Goal: Check status: Check status

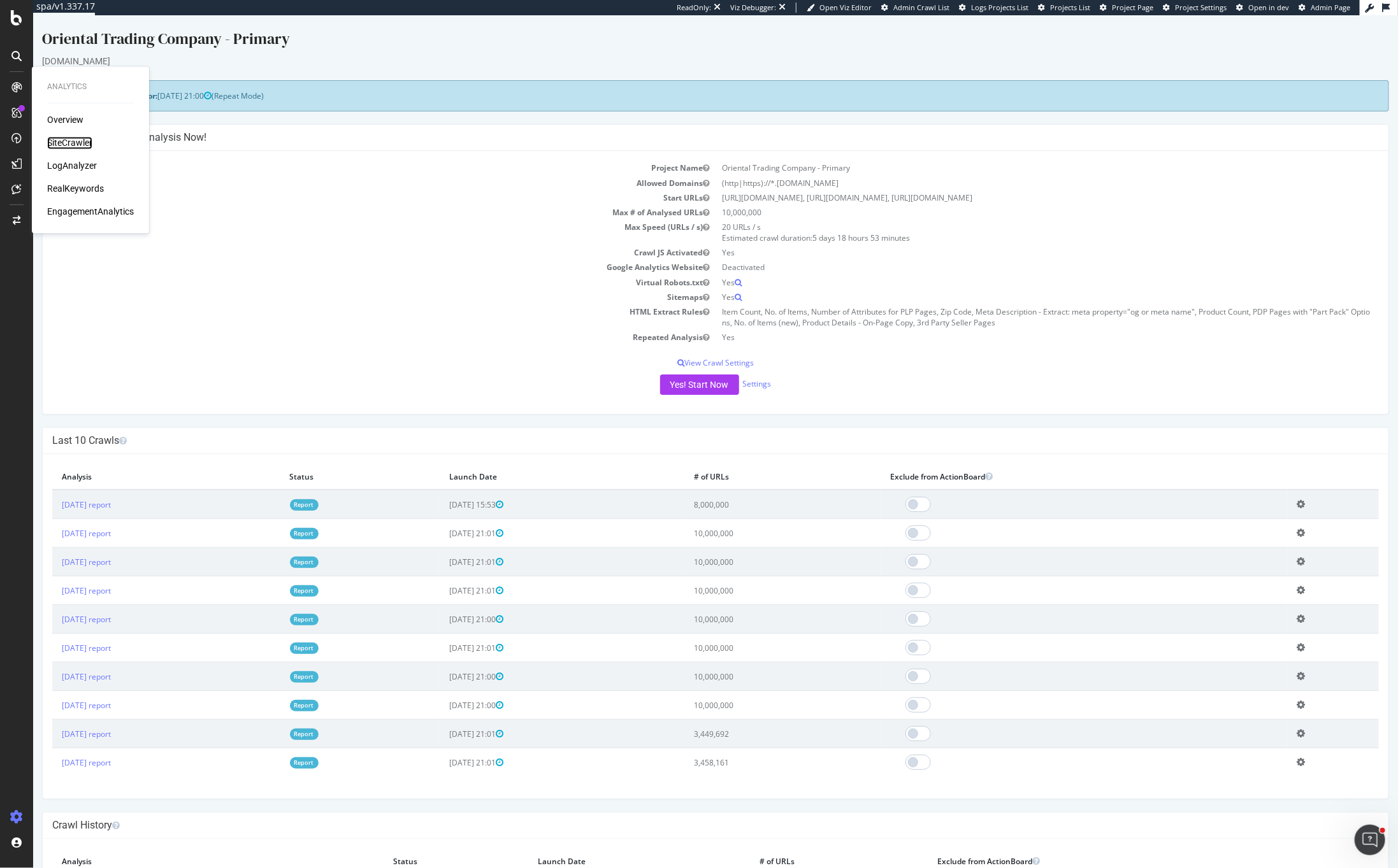
click at [72, 146] on div "SiteCrawler" at bounding box center [69, 144] width 46 height 13
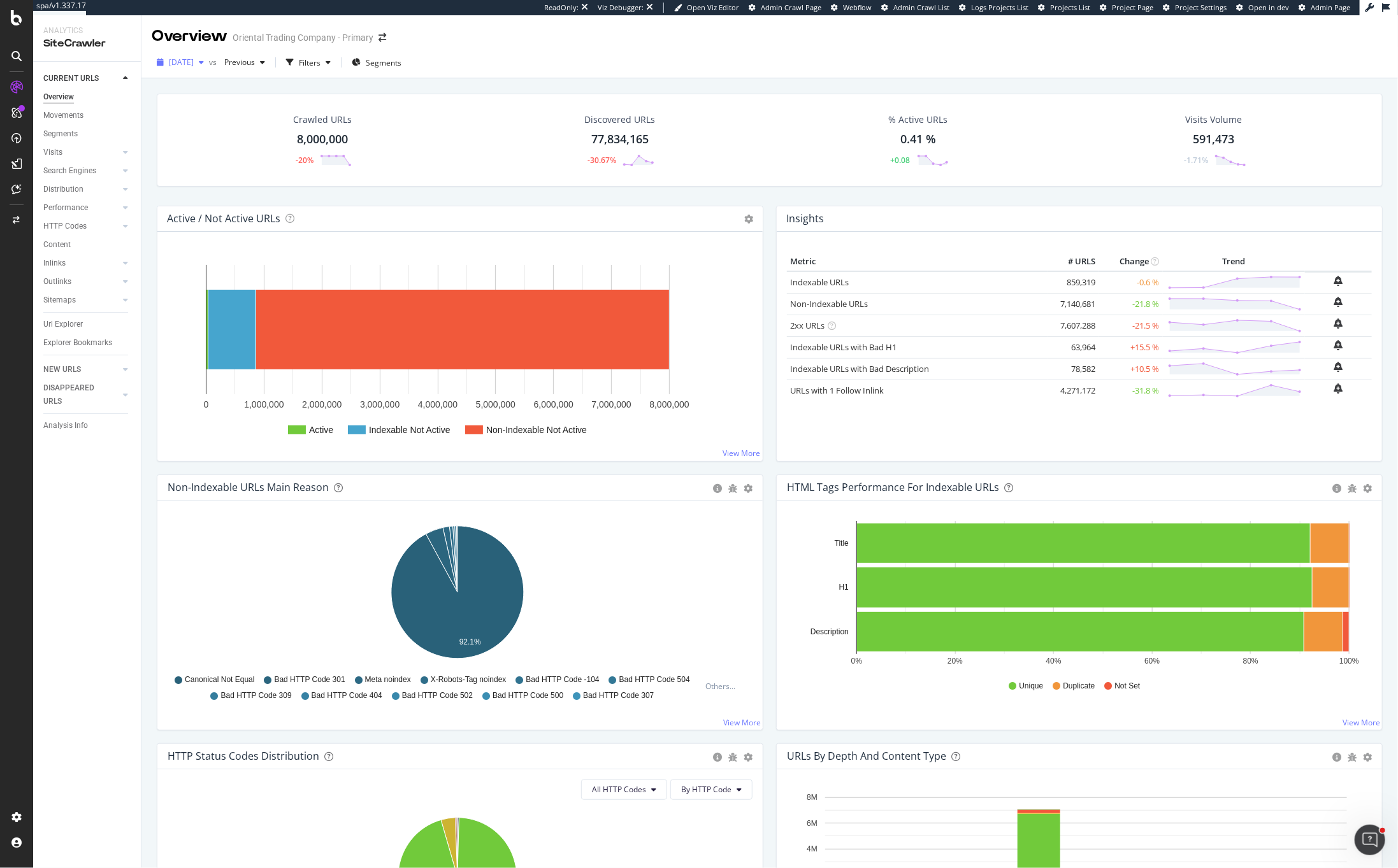
click at [191, 56] on span "[DATE]" at bounding box center [181, 62] width 25 height 11
click at [474, 158] on div "Discovered URLs 77,834,165 -30.67%" at bounding box center [620, 140] width 304 height 66
click at [191, 66] on span "[DATE]" at bounding box center [181, 62] width 25 height 11
click at [368, 177] on div "Crawled URLs 8,000,000 -20% Discovered URLs 77,834,165 -30.67% % Active URLs 0.…" at bounding box center [769, 140] width 1226 height 93
click at [186, 61] on span "[DATE]" at bounding box center [181, 62] width 25 height 11
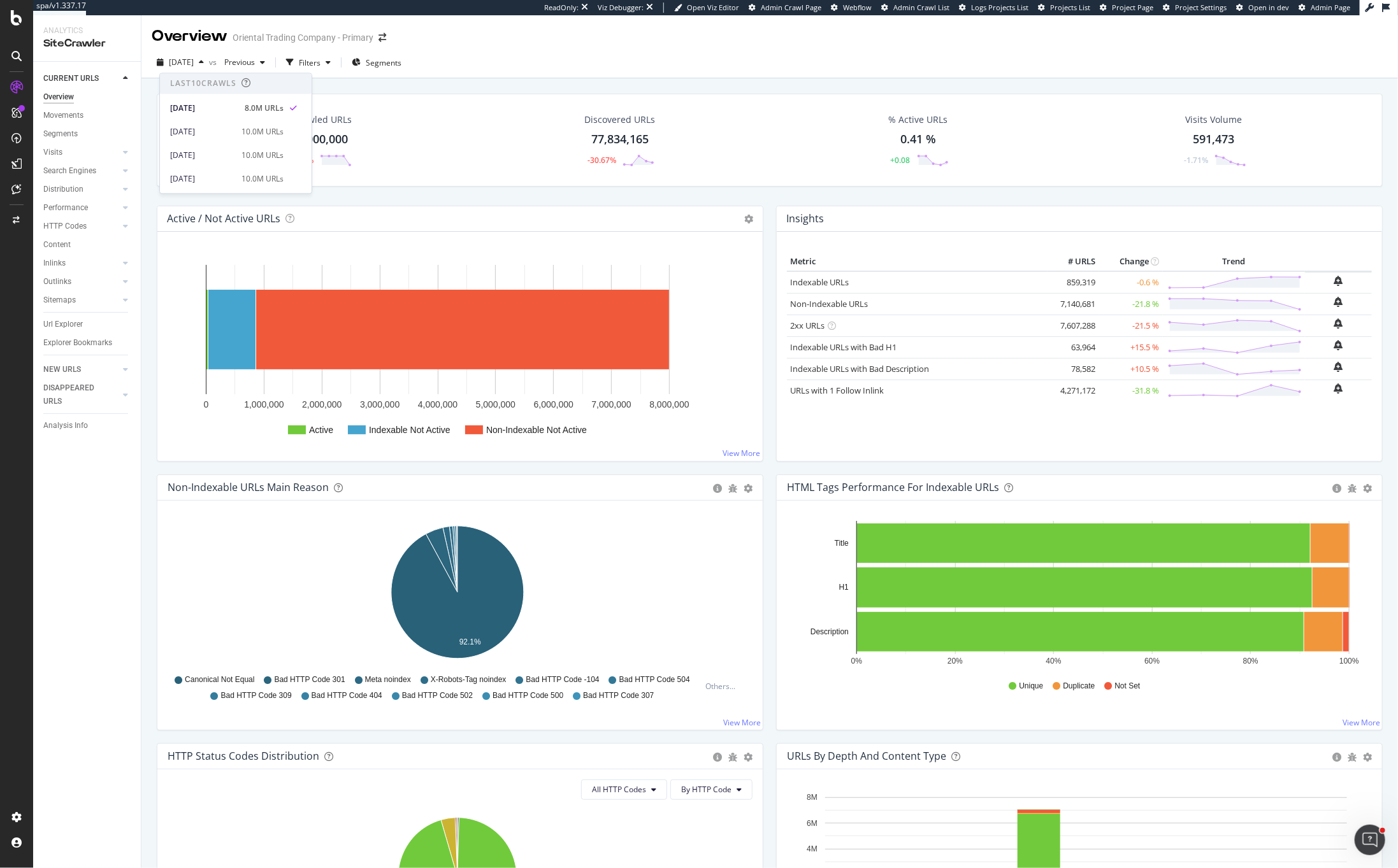
click at [443, 187] on div "Crawled URLs 8,000,000 -20% Discovered URLs 77,834,165 -30.67% % Active URLs 0.…" at bounding box center [769, 149] width 1238 height 112
click at [154, 262] on div "Active / Not Active URLs Chart (by Value) Chart (by Percentage) Table Expand Ex…" at bounding box center [460, 340] width 620 height 269
click at [79, 175] on div "Search Engines" at bounding box center [69, 171] width 53 height 13
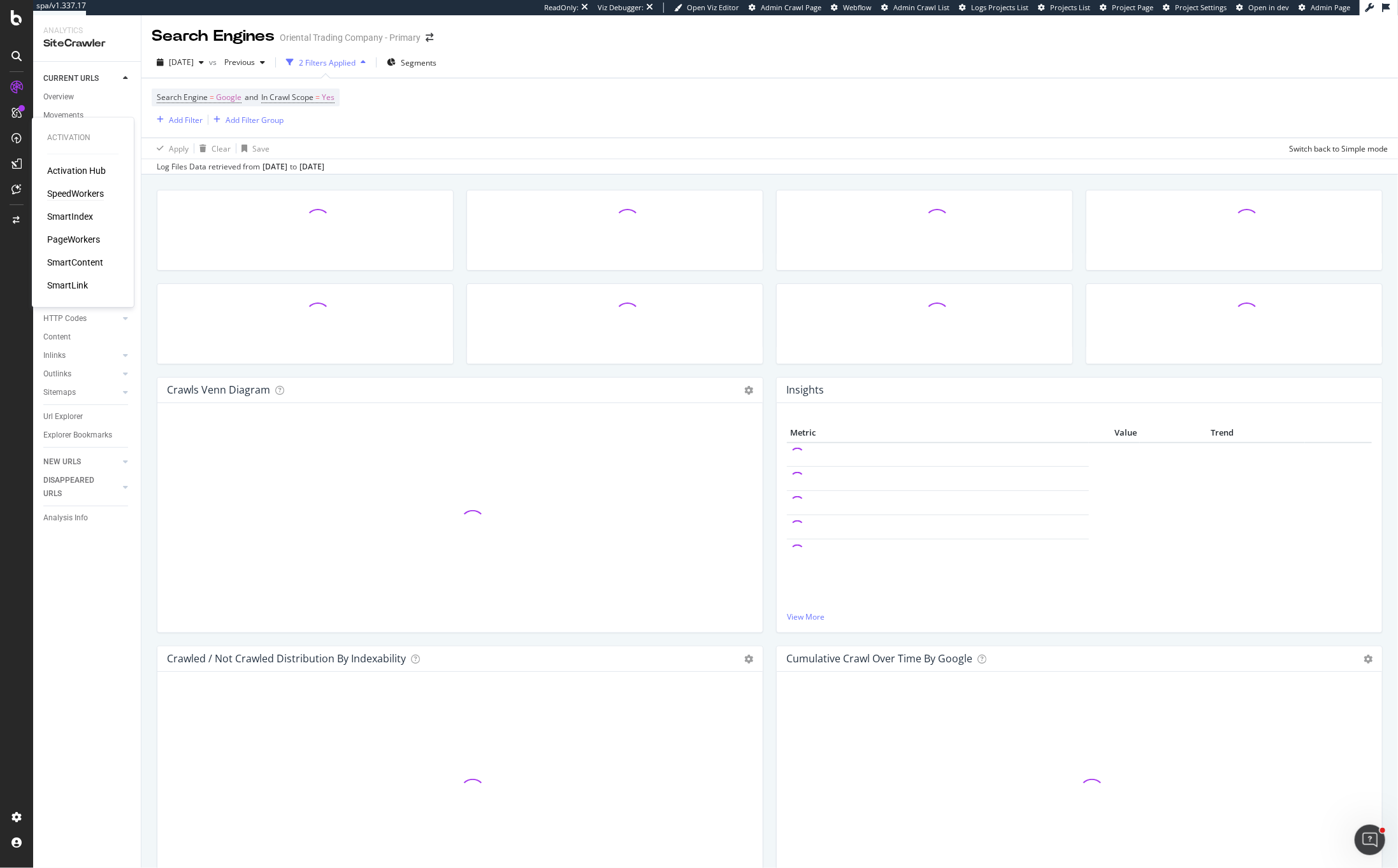
click at [66, 192] on div "SpeedWorkers" at bounding box center [75, 194] width 56 height 13
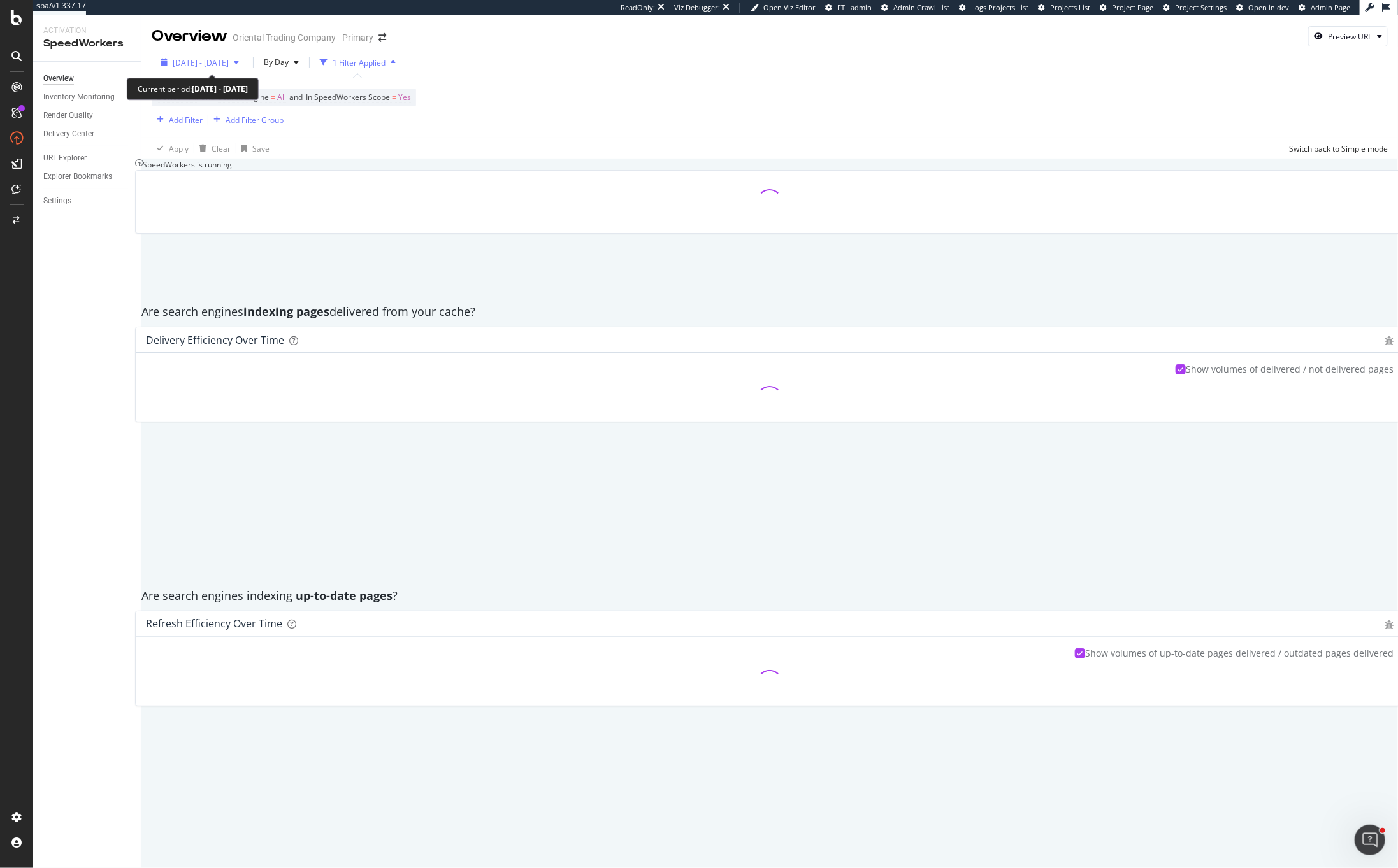
click at [184, 59] on span "[DATE] - [DATE]" at bounding box center [201, 62] width 56 height 11
click at [232, 159] on div "SpeedWorkers is running" at bounding box center [184, 164] width 97 height 11
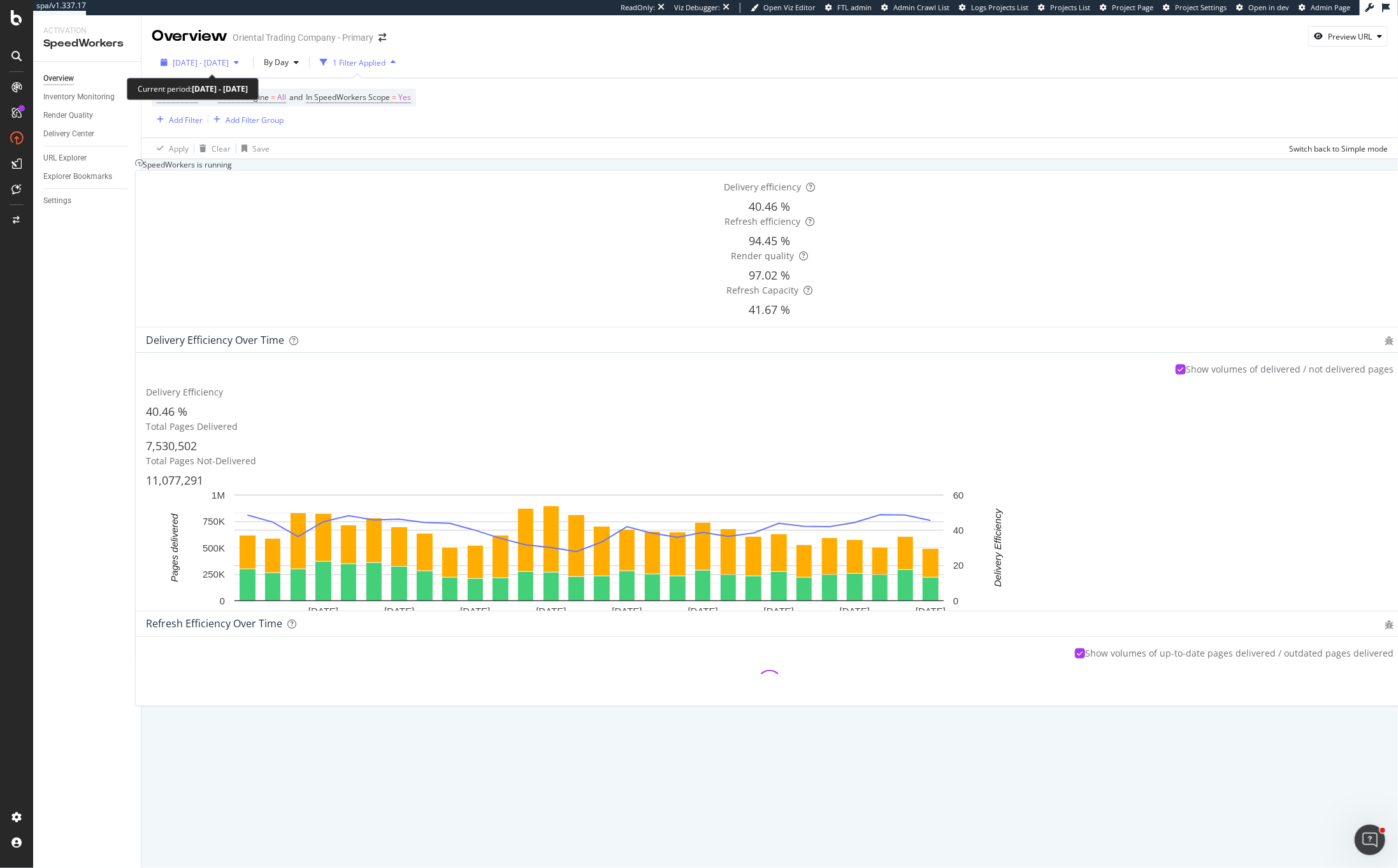
click at [201, 68] on div "[DATE] - [DATE]" at bounding box center [199, 62] width 89 height 11
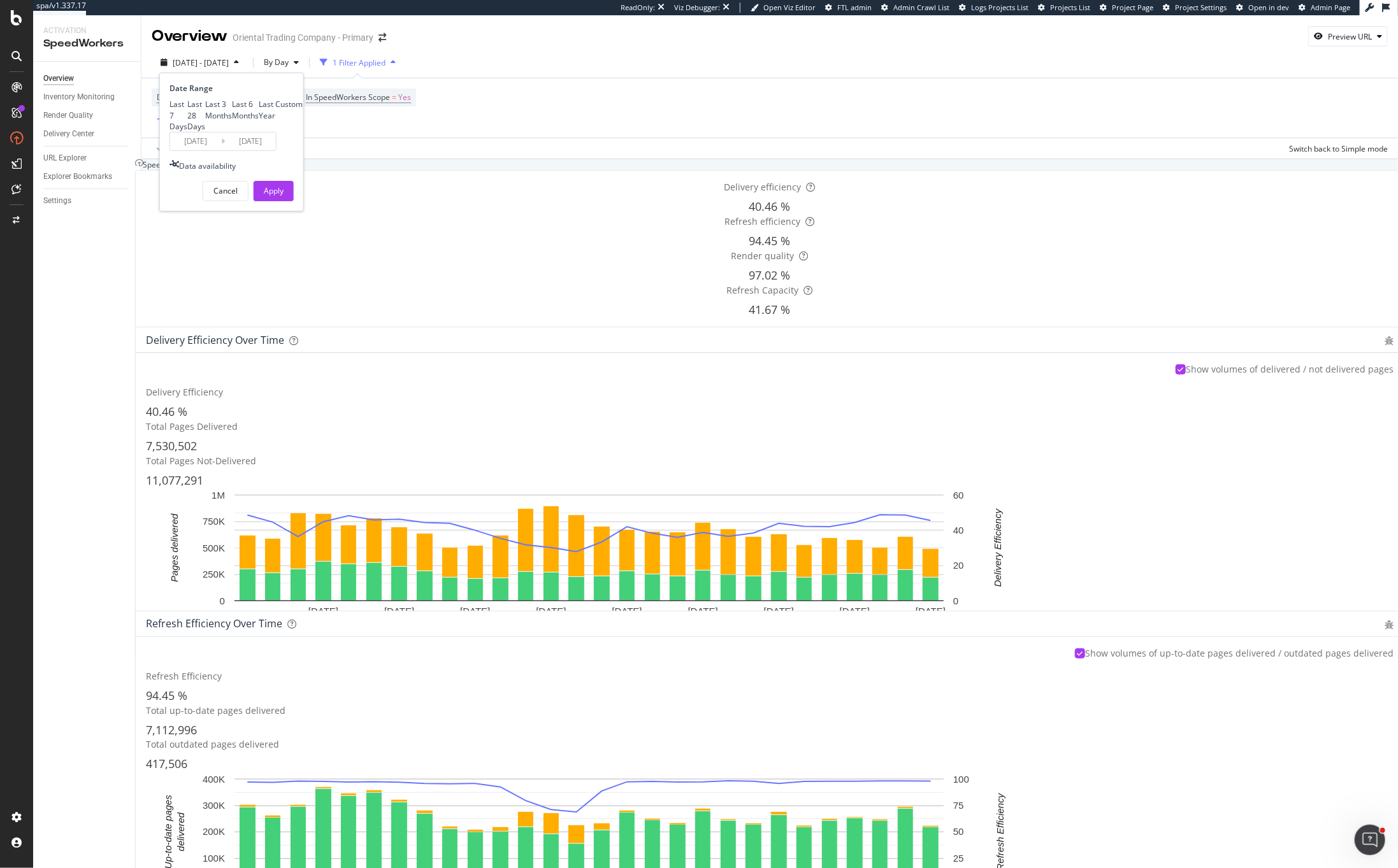
click at [258, 110] on div "Last Year" at bounding box center [258, 110] width 0 height 0
type input "[DATE]"
click at [268, 196] on div "Apply" at bounding box center [274, 191] width 20 height 11
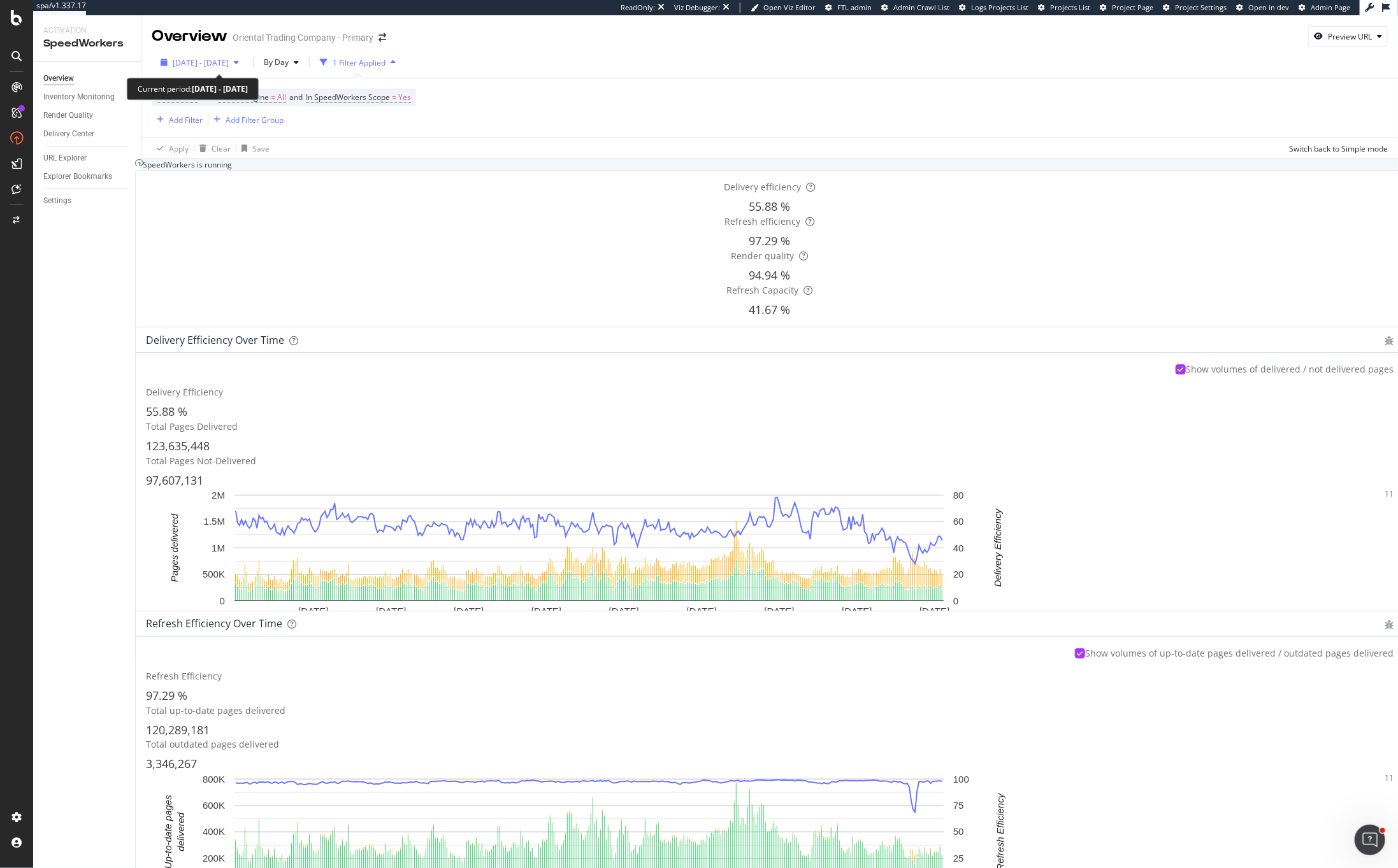
click at [173, 67] on span "[DATE] - [DATE]" at bounding box center [201, 62] width 56 height 11
click at [63, 142] on div "SiteCrawler" at bounding box center [69, 144] width 46 height 13
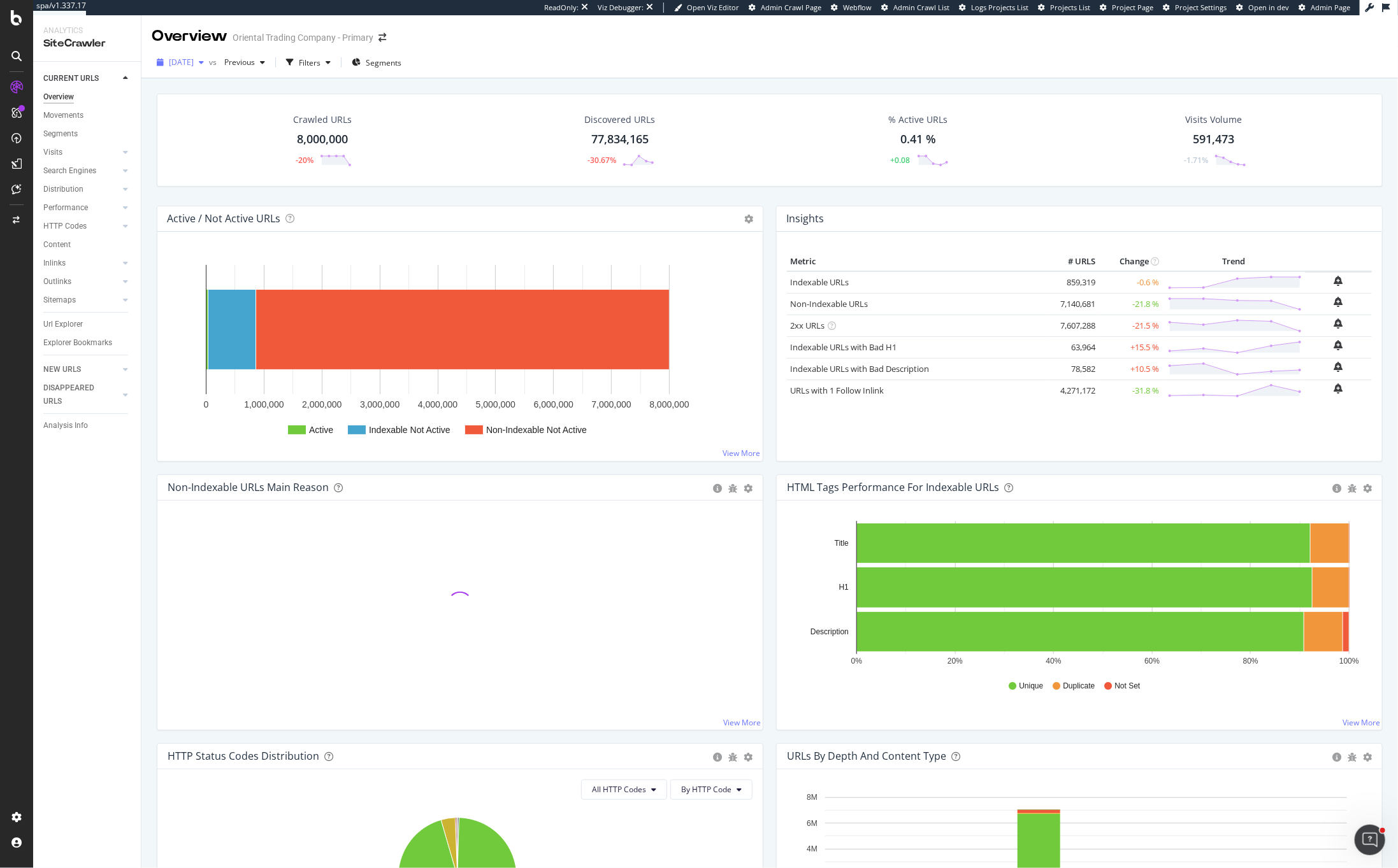
click at [209, 68] on div "[DATE]" at bounding box center [181, 62] width 57 height 19
